Goal: Obtain resource: Download file/media

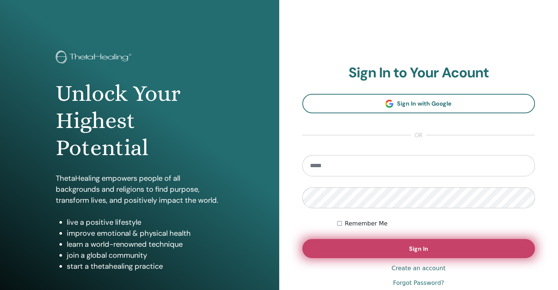
type input "**********"
click at [418, 246] on span "Sign In" at bounding box center [418, 249] width 19 height 8
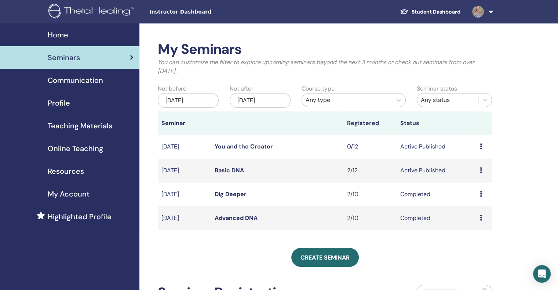
click at [480, 170] on icon at bounding box center [481, 170] width 2 height 6
click at [467, 197] on link "Attendees" at bounding box center [475, 198] width 28 height 8
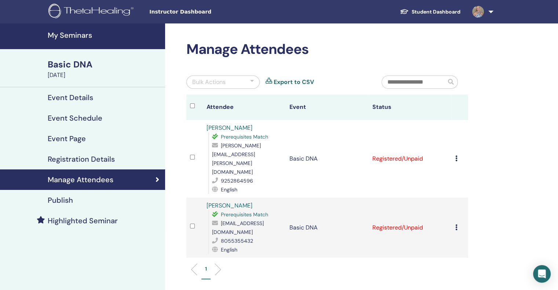
click at [217, 202] on link "[PERSON_NAME]" at bounding box center [229, 206] width 46 height 8
click at [66, 34] on h4 "My Seminars" at bounding box center [104, 35] width 113 height 9
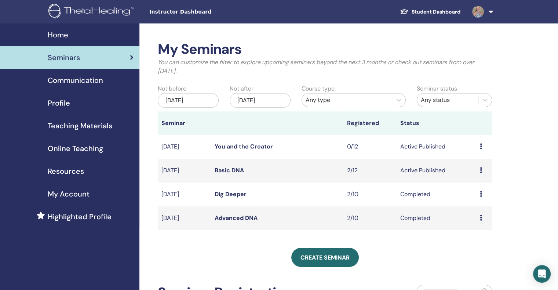
click at [457, 100] on div "Any status" at bounding box center [448, 100] width 54 height 9
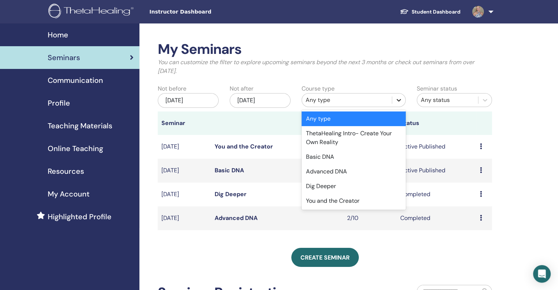
click at [395, 100] on div at bounding box center [398, 99] width 13 height 13
click at [333, 159] on div "Basic DNA" at bounding box center [353, 157] width 104 height 15
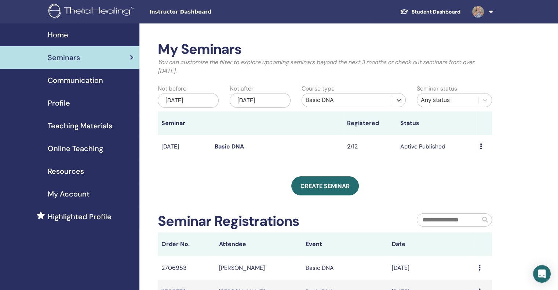
click at [180, 101] on div "May/17, 2025" at bounding box center [188, 100] width 61 height 15
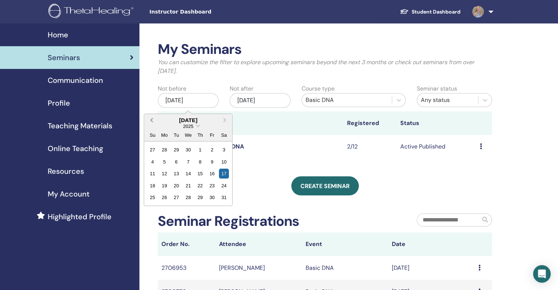
click at [150, 118] on button "Previous Month" at bounding box center [151, 121] width 12 height 12
click at [222, 148] on div "5" at bounding box center [224, 150] width 10 height 10
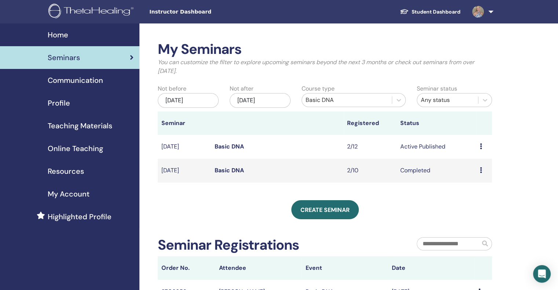
click at [480, 171] on icon at bounding box center [481, 170] width 2 height 6
click at [476, 189] on link "Attendees" at bounding box center [475, 188] width 28 height 8
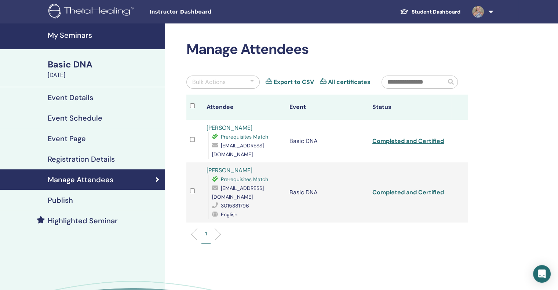
click at [80, 35] on h4 "My Seminars" at bounding box center [104, 35] width 113 height 9
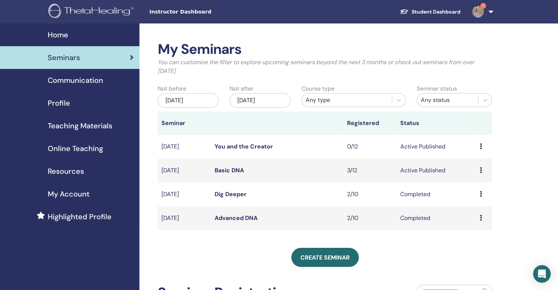
click at [66, 171] on span "Resources" at bounding box center [66, 171] width 36 height 11
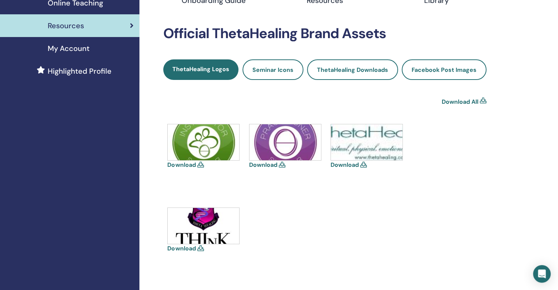
scroll to position [37, 0]
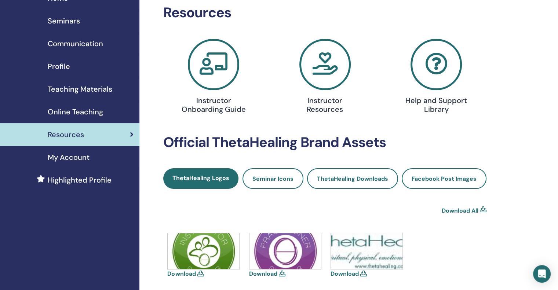
click at [328, 74] on icon at bounding box center [324, 64] width 51 height 51
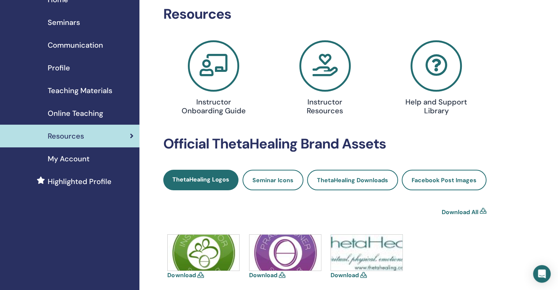
scroll to position [35, 0]
click at [89, 89] on span "Teaching Materials" at bounding box center [80, 90] width 65 height 11
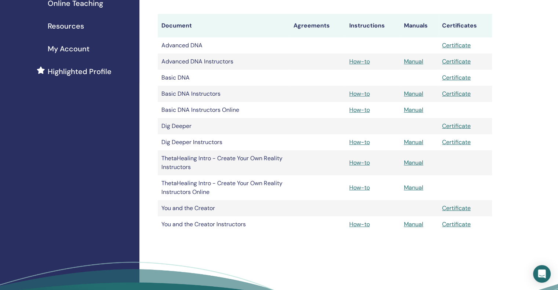
scroll to position [147, 0]
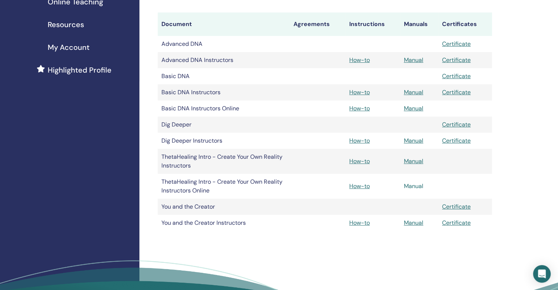
click at [413, 185] on link "Manual" at bounding box center [413, 186] width 19 height 8
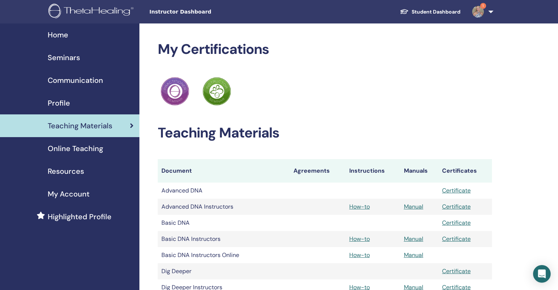
scroll to position [145, 0]
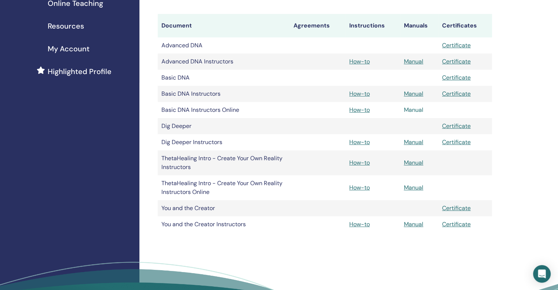
click at [408, 110] on link "Manual" at bounding box center [413, 110] width 19 height 8
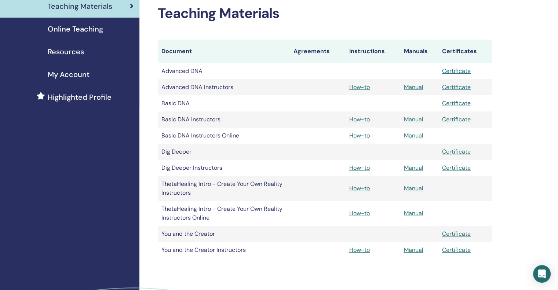
scroll to position [107, 0]
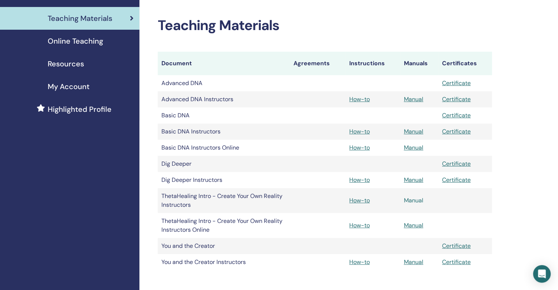
click at [409, 201] on link "Manual" at bounding box center [413, 201] width 19 height 8
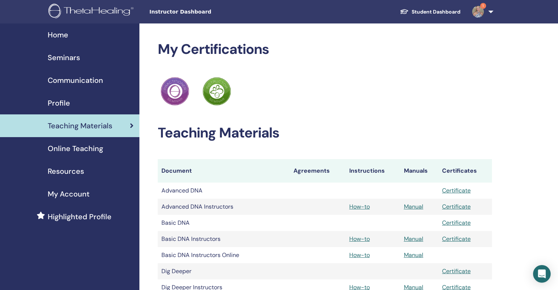
scroll to position [107, 0]
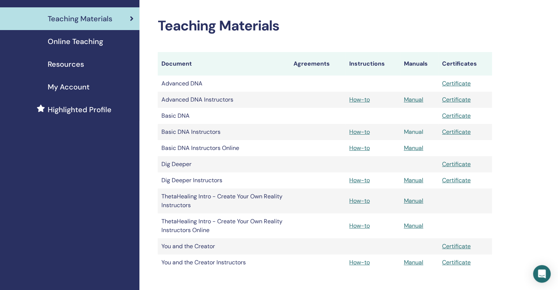
click at [411, 133] on link "Manual" at bounding box center [413, 132] width 19 height 8
